Goal: Information Seeking & Learning: Learn about a topic

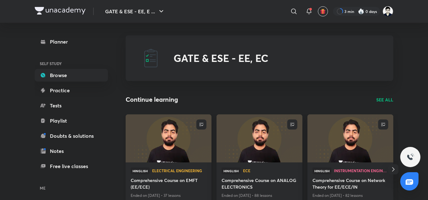
click at [160, 181] on h4 "Comprehensive Course on EMFT (EE/ECE)" at bounding box center [169, 184] width 76 height 15
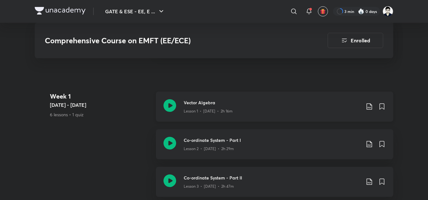
scroll to position [344, 0]
click at [367, 108] on icon at bounding box center [369, 107] width 8 height 8
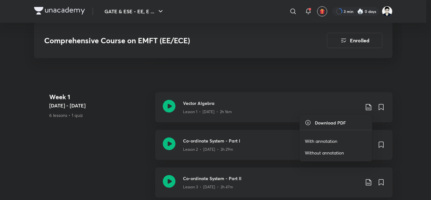
click at [328, 141] on p "With annotation" at bounding box center [321, 140] width 32 height 7
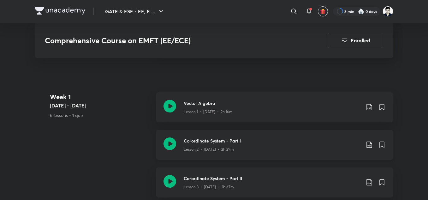
click at [368, 144] on icon at bounding box center [369, 145] width 8 height 8
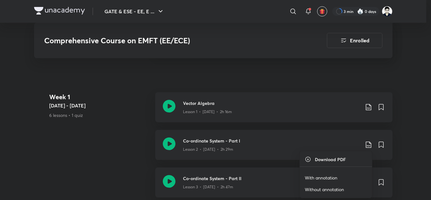
click at [327, 177] on p "With annotation" at bounding box center [321, 177] width 32 height 7
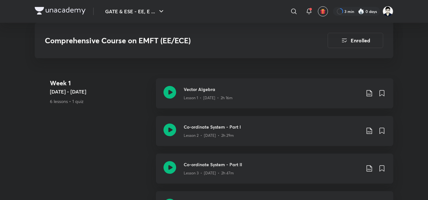
scroll to position [359, 0]
click at [370, 167] on icon at bounding box center [369, 168] width 8 height 8
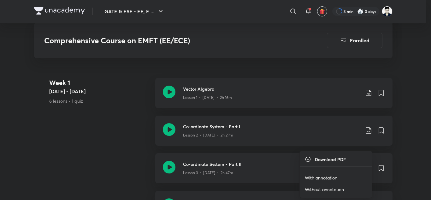
click at [333, 175] on p "With annotation" at bounding box center [321, 177] width 32 height 7
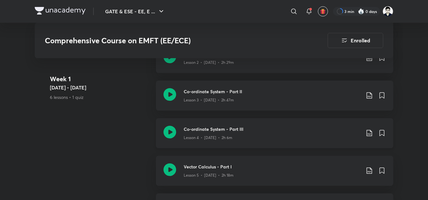
scroll to position [431, 0]
click at [368, 135] on icon at bounding box center [369, 133] width 8 height 8
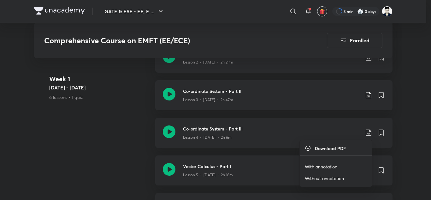
click at [326, 165] on p "With annotation" at bounding box center [321, 166] width 32 height 7
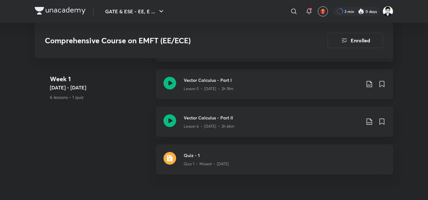
scroll to position [518, 0]
click at [369, 83] on icon at bounding box center [369, 84] width 8 height 8
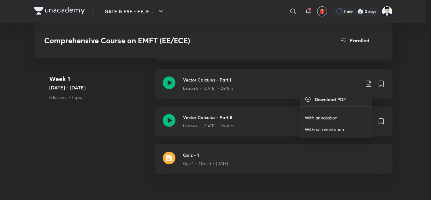
click at [327, 116] on p "With annotation" at bounding box center [321, 117] width 32 height 7
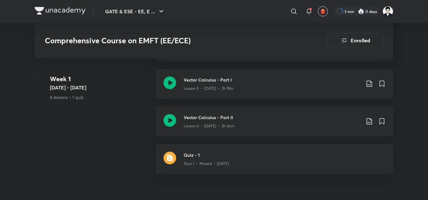
click at [111, 130] on div "Week 1 Aug 7 - 13 6 lessons • 1 quiz Vector Algebra Lesson 1 • Aug 7 • 2h 16m C…" at bounding box center [214, 50] width 358 height 263
click at [368, 122] on icon at bounding box center [368, 121] width 5 height 6
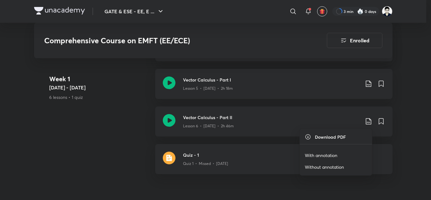
click at [322, 154] on p "With annotation" at bounding box center [321, 155] width 32 height 7
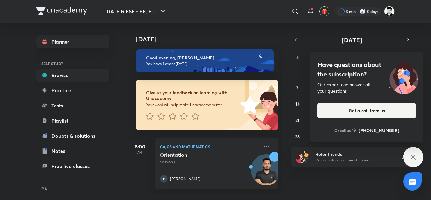
click at [65, 75] on link "Browse" at bounding box center [72, 75] width 73 height 13
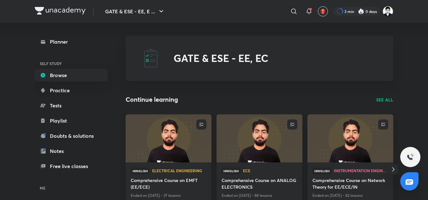
click at [396, 169] on icon "button" at bounding box center [393, 169] width 8 height 8
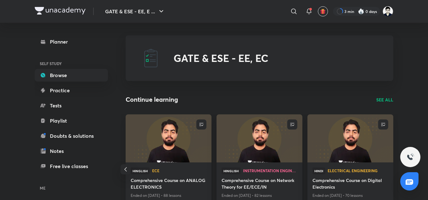
click at [382, 99] on p "SEE ALL" at bounding box center [384, 99] width 17 height 7
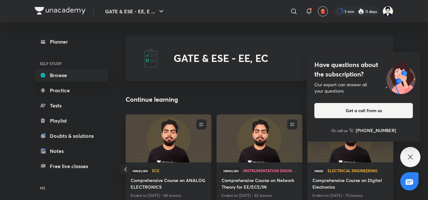
click at [415, 157] on div "Have questions about the subscription? Our expert can answer all your questions…" at bounding box center [410, 157] width 20 height 20
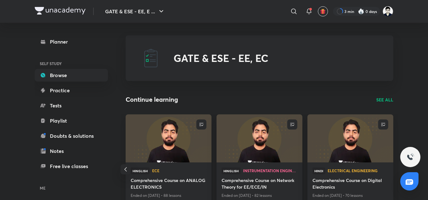
click at [386, 99] on p "SEE ALL" at bounding box center [384, 99] width 17 height 7
click at [382, 100] on p "SEE ALL" at bounding box center [384, 99] width 17 height 7
click at [380, 98] on p "SEE ALL" at bounding box center [384, 99] width 17 height 7
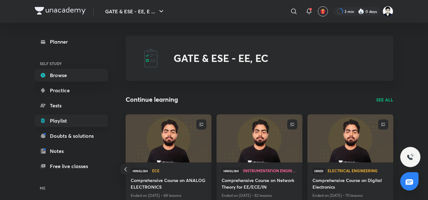
click at [58, 124] on link "Playlist" at bounding box center [71, 120] width 73 height 13
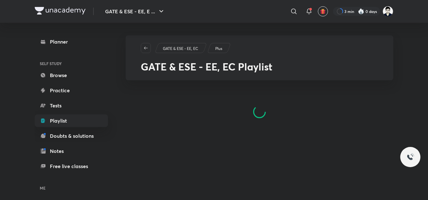
scroll to position [6, 0]
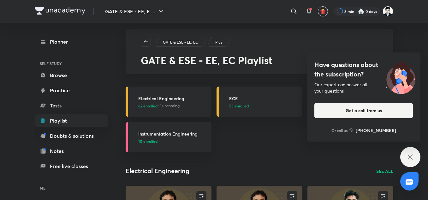
click at [415, 151] on div "Have questions about the subscription? Our expert can answer all your questions…" at bounding box center [410, 157] width 20 height 20
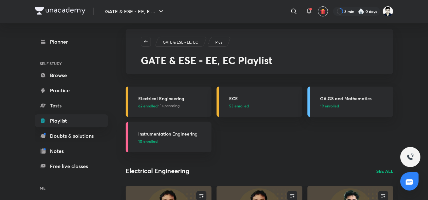
click at [165, 96] on h3 "Electrical Engineering" at bounding box center [172, 98] width 69 height 7
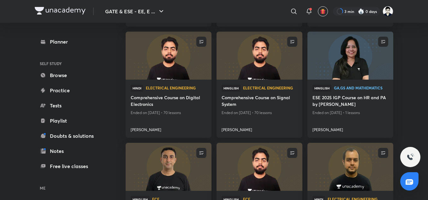
scroll to position [181, 0]
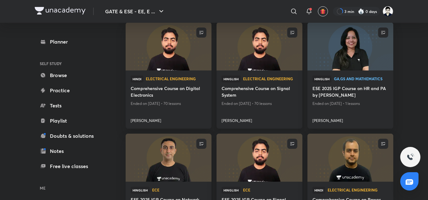
click at [236, 90] on h4 "Comprehensive Course on Signal System" at bounding box center [259, 92] width 76 height 15
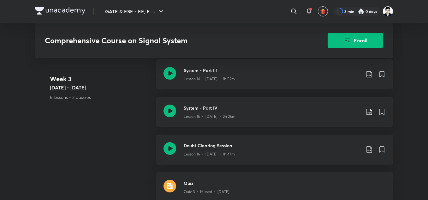
scroll to position [974, 0]
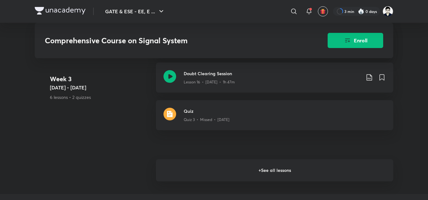
click at [267, 172] on h6 "+ See all lessons" at bounding box center [274, 170] width 237 height 22
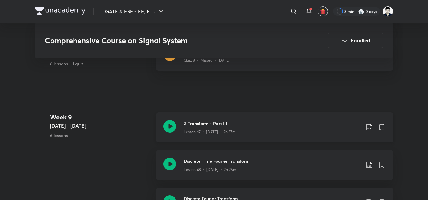
scroll to position [2615, 0]
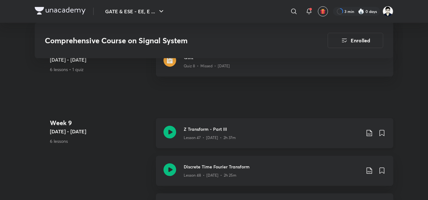
click at [238, 134] on div "Lesson 47 • [DATE] • 2h 37m" at bounding box center [272, 136] width 177 height 8
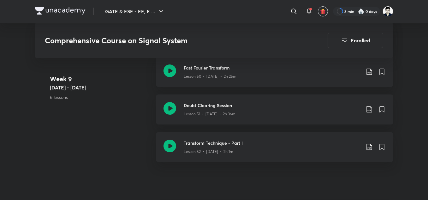
scroll to position [2766, 0]
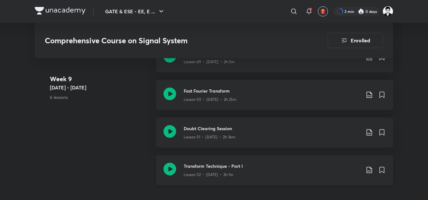
click at [369, 168] on icon at bounding box center [369, 170] width 8 height 8
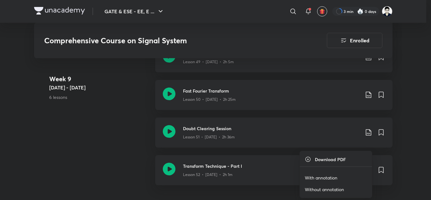
click at [321, 178] on p "With annotation" at bounding box center [321, 177] width 32 height 7
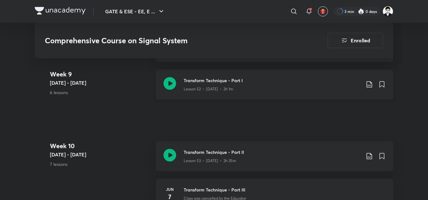
scroll to position [2856, 0]
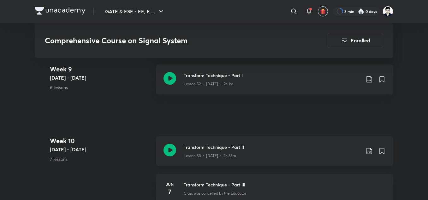
click at [369, 151] on icon at bounding box center [369, 151] width 8 height 8
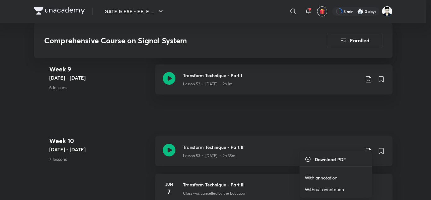
click at [322, 177] on p "With annotation" at bounding box center [321, 177] width 32 height 7
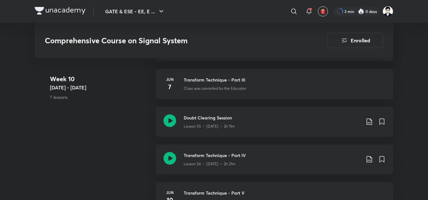
scroll to position [2974, 0]
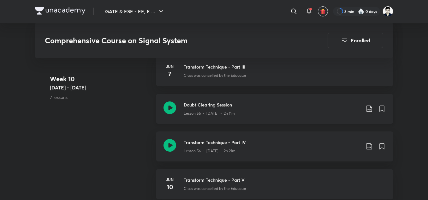
click at [370, 106] on icon at bounding box center [369, 109] width 8 height 8
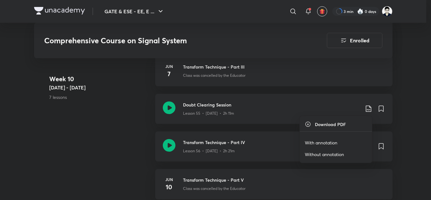
click at [319, 141] on p "With annotation" at bounding box center [321, 142] width 32 height 7
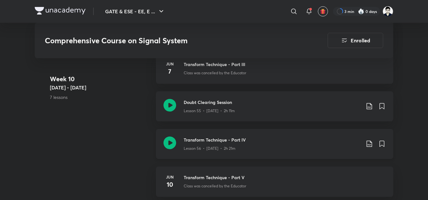
scroll to position [2984, 0]
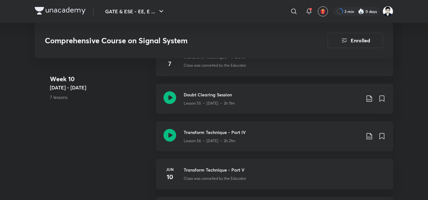
click at [370, 136] on icon at bounding box center [369, 136] width 8 height 8
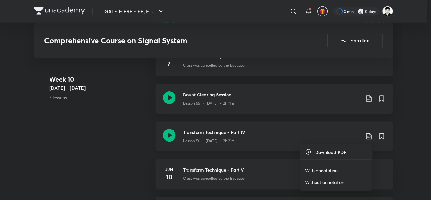
click at [370, 136] on div at bounding box center [215, 100] width 431 height 200
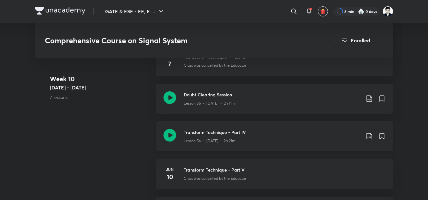
click at [368, 137] on icon at bounding box center [369, 136] width 8 height 8
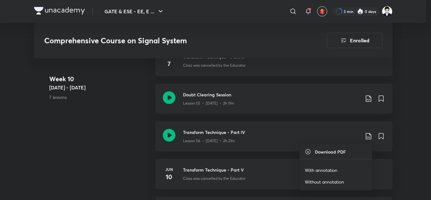
click at [313, 170] on p "With annotation" at bounding box center [321, 169] width 32 height 7
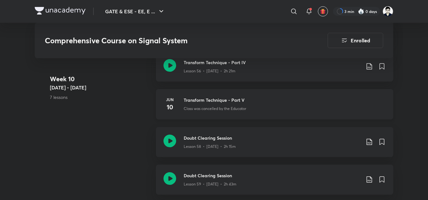
scroll to position [3055, 0]
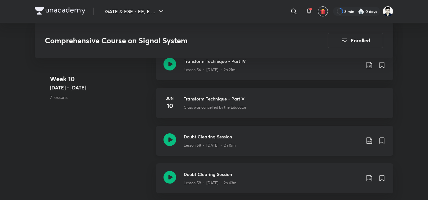
click at [368, 143] on icon at bounding box center [368, 140] width 5 height 6
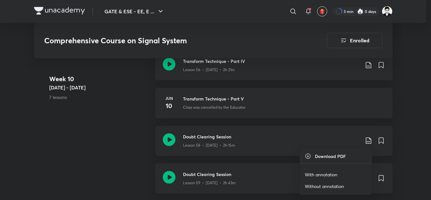
click at [319, 174] on p "With annotation" at bounding box center [321, 174] width 32 height 7
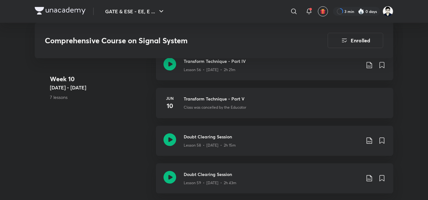
click at [135, 119] on div "Week [DATE] 6 - [DATE] 7 lessons Transform Technique - Part II Lesson 53 • [DAT…" at bounding box center [214, 68] width 358 height 263
click at [115, 113] on div "Week [DATE] 6 - [DATE] 7 lessons Transform Technique - Part II Lesson 53 • [DAT…" at bounding box center [214, 68] width 358 height 263
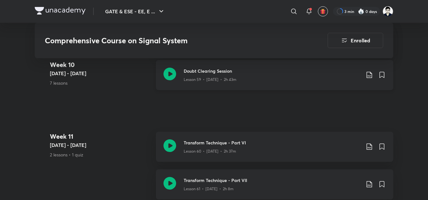
scroll to position [3158, 0]
click at [368, 74] on icon at bounding box center [369, 75] width 8 height 8
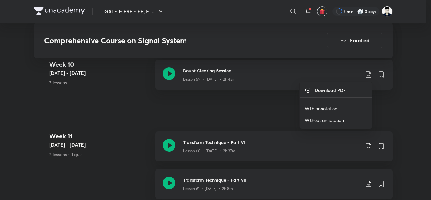
click at [333, 107] on p "With annotation" at bounding box center [321, 108] width 32 height 7
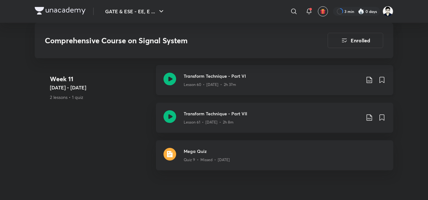
scroll to position [3238, 0]
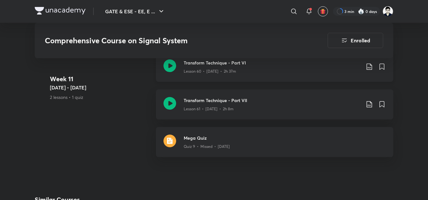
click at [367, 67] on icon at bounding box center [369, 67] width 8 height 8
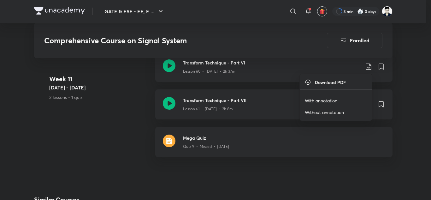
click at [321, 100] on p "With annotation" at bounding box center [321, 100] width 32 height 7
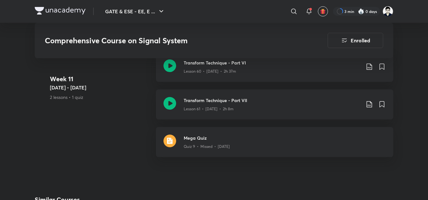
click at [85, 147] on div "Week [DATE] - [DATE] 2 lessons • 1 quiz Transform Technique - Part VI Lesson 60…" at bounding box center [214, 108] width 358 height 113
click at [369, 103] on icon at bounding box center [369, 104] width 8 height 8
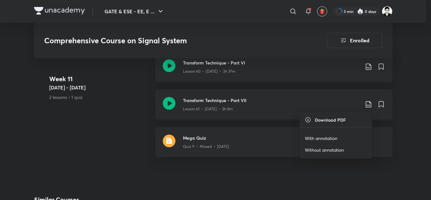
click at [315, 137] on p "With annotation" at bounding box center [321, 138] width 32 height 7
